Goal: Task Accomplishment & Management: Complete application form

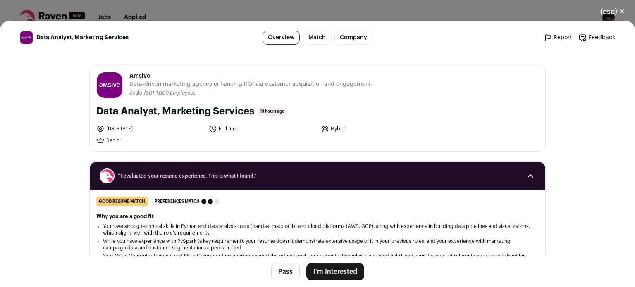
click at [333, 267] on button "I'm Interested" at bounding box center [335, 271] width 58 height 17
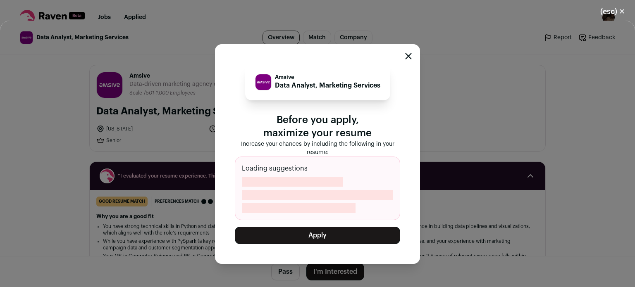
click at [318, 238] on button "Apply" at bounding box center [317, 235] width 165 height 17
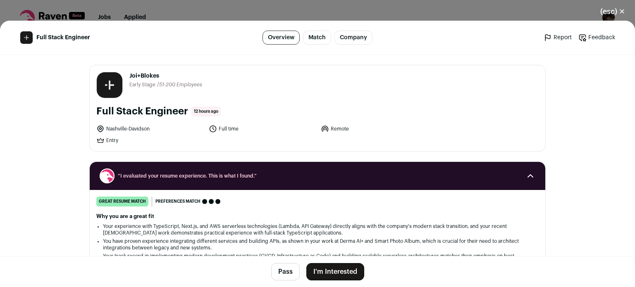
click at [334, 272] on button "I'm Interested" at bounding box center [335, 271] width 58 height 17
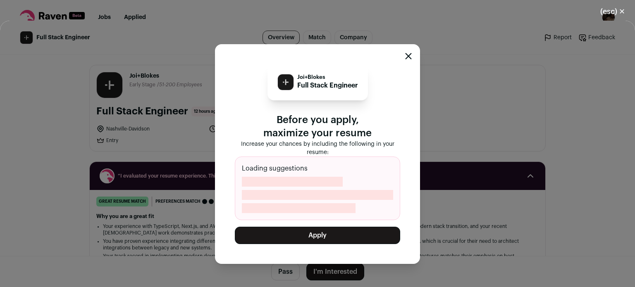
click at [329, 231] on button "Apply" at bounding box center [317, 235] width 165 height 17
